Goal: Information Seeking & Learning: Learn about a topic

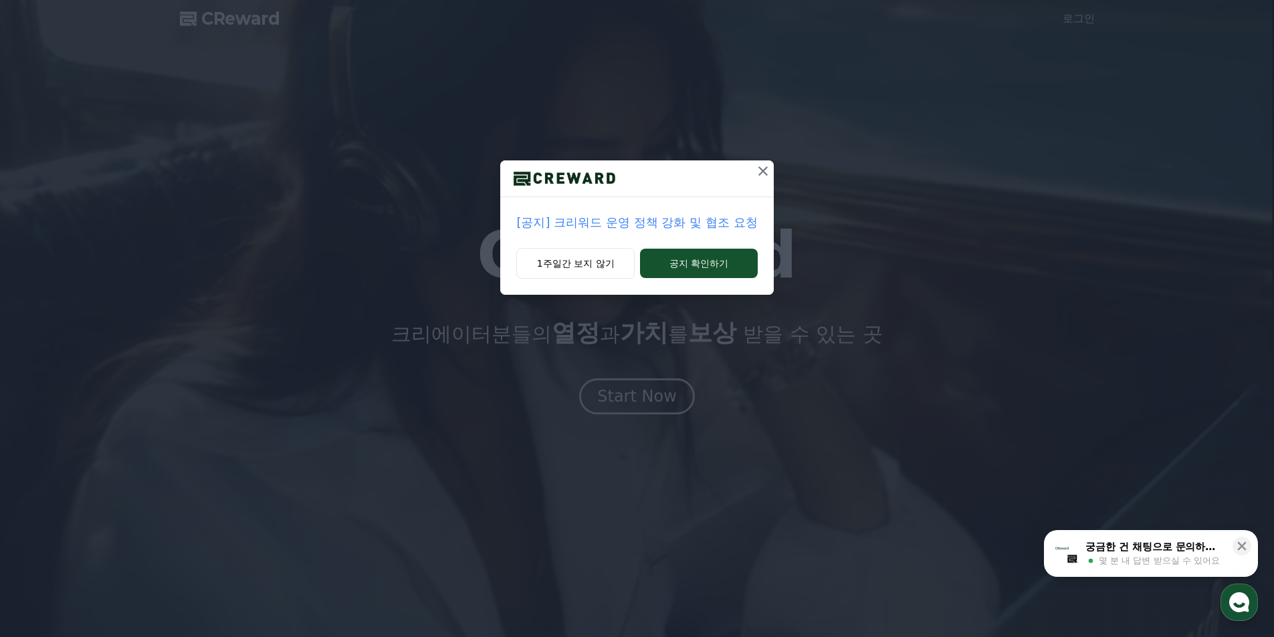
click at [635, 227] on p "[공지] 크리워드 운영 정책 강화 및 협조 요청" at bounding box center [636, 222] width 241 height 19
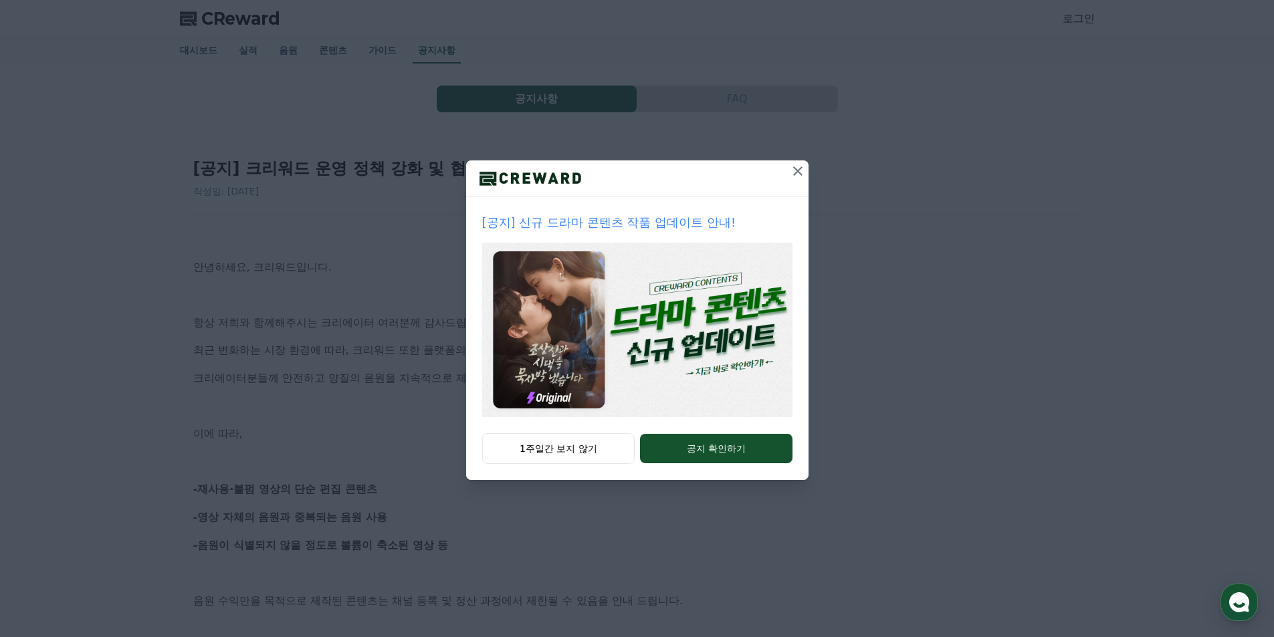
click at [796, 162] on button at bounding box center [797, 170] width 21 height 21
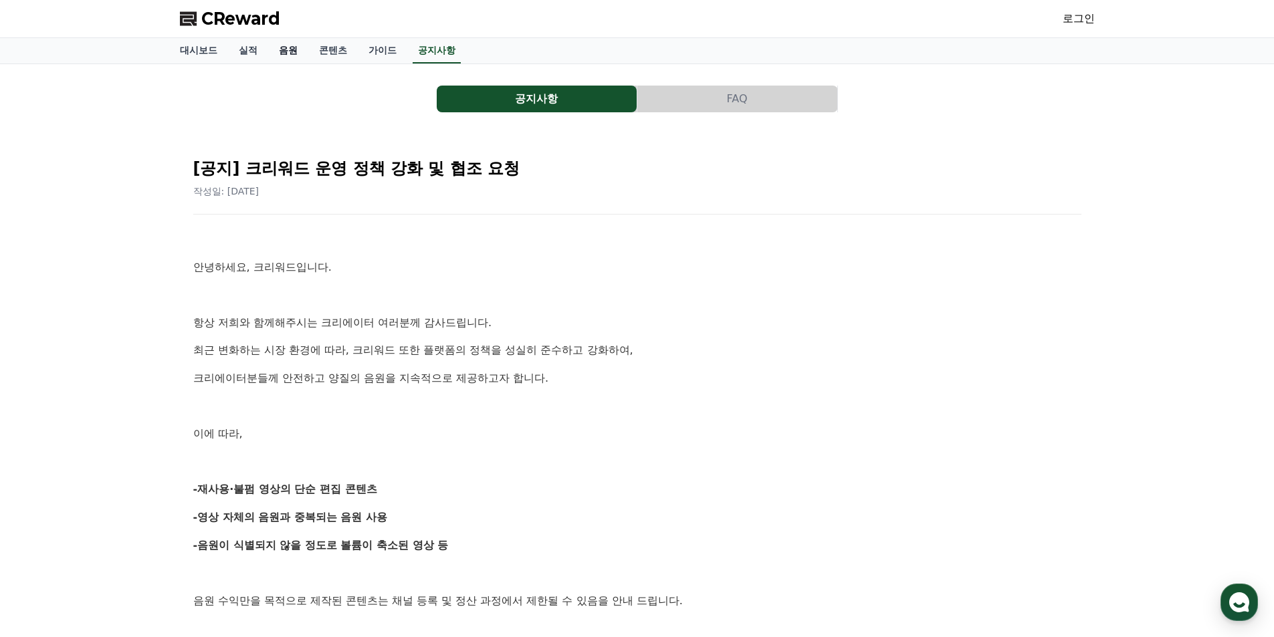
click at [294, 52] on link "음원" at bounding box center [288, 50] width 40 height 25
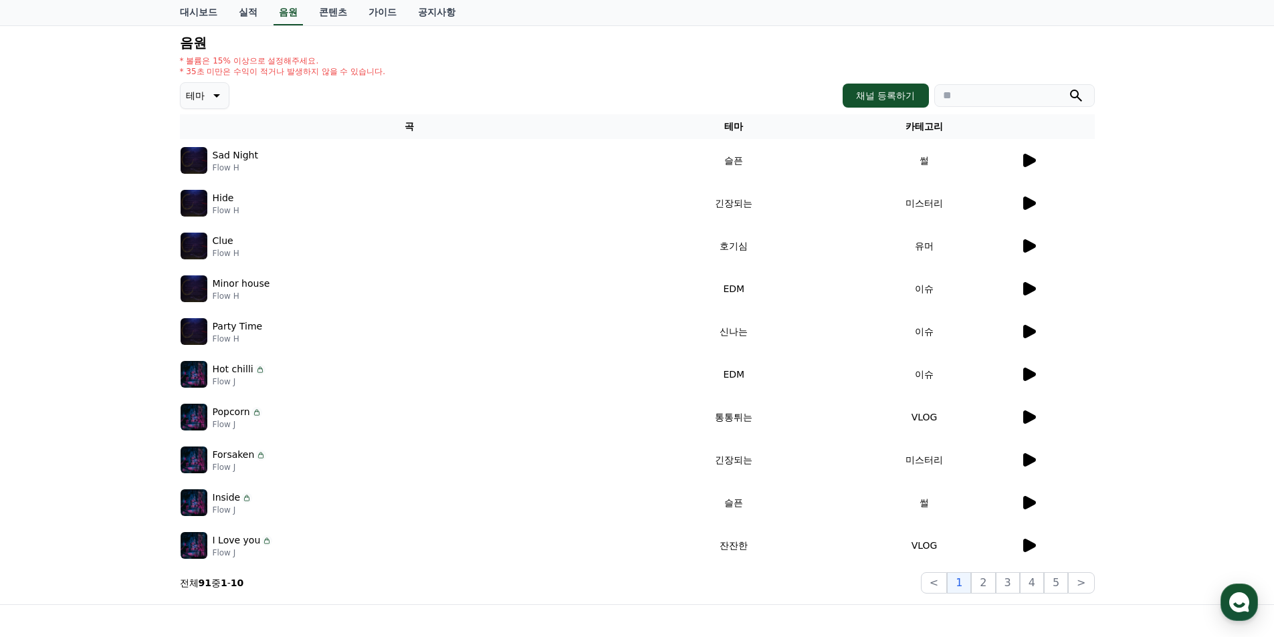
scroll to position [39, 0]
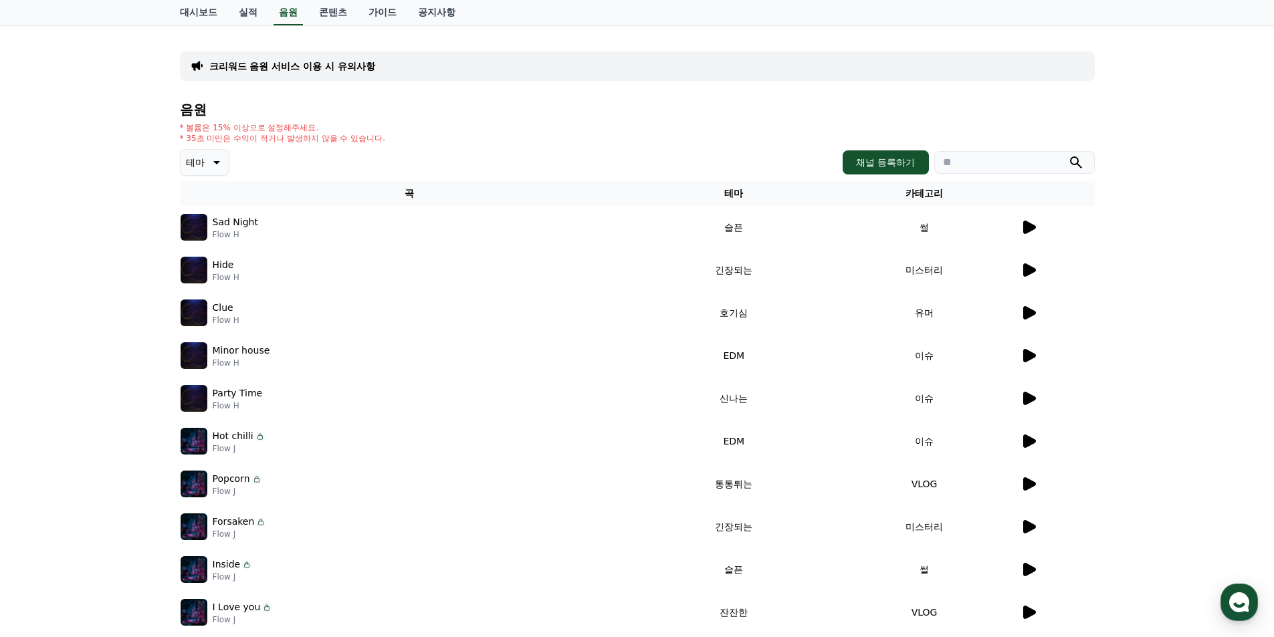
click at [1020, 227] on icon at bounding box center [1028, 227] width 16 height 16
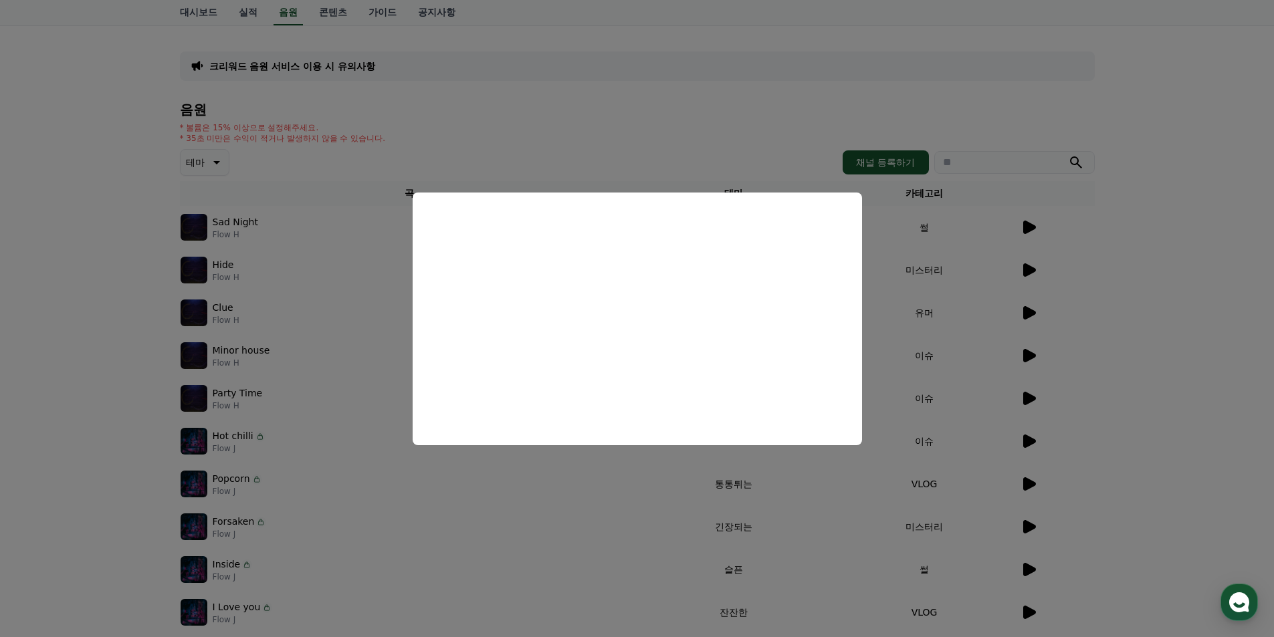
click at [938, 334] on button "close modal" at bounding box center [637, 318] width 1274 height 637
